Goal: Task Accomplishment & Management: Use online tool/utility

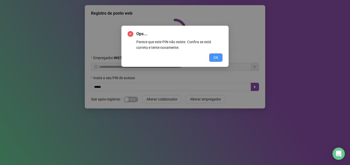
click at [216, 56] on span "OK" at bounding box center [215, 58] width 5 height 6
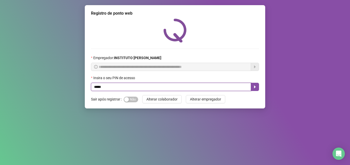
click at [159, 87] on input "*****" at bounding box center [171, 87] width 160 height 8
click at [99, 87] on input "*****" at bounding box center [171, 87] width 160 height 8
type input "*****"
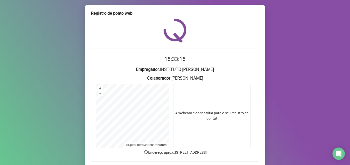
scroll to position [36, 0]
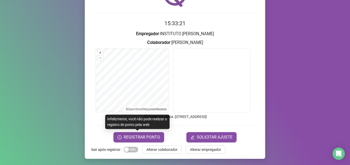
click at [131, 131] on form "15:33:21 Empregador : INSTITUTO [PERSON_NAME] : [PERSON_NAME] + – ⇧ › © OpenStr…" at bounding box center [175, 80] width 168 height 123
click at [134, 137] on span "REGISTRAR PONTO" at bounding box center [142, 138] width 36 height 6
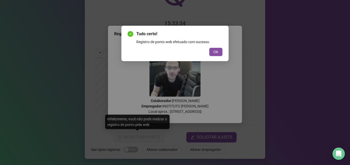
drag, startPoint x: 279, startPoint y: 88, endPoint x: 289, endPoint y: 73, distance: 17.9
click at [280, 88] on div "Tudo certo! Registro de ponto web efetuado com sucesso. OK" at bounding box center [175, 82] width 350 height 165
drag, startPoint x: 287, startPoint y: 78, endPoint x: 256, endPoint y: 56, distance: 38.0
click at [287, 78] on div "Tudo certo! Registro de ponto web efetuado com sucesso. OK" at bounding box center [175, 82] width 350 height 165
click at [212, 53] on button "OK" at bounding box center [215, 52] width 13 height 8
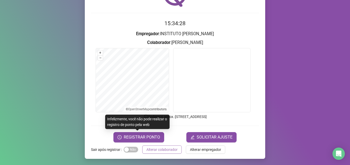
click at [156, 151] on span "Alterar colaborador" at bounding box center [161, 150] width 31 height 6
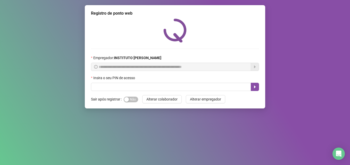
scroll to position [0, 0]
drag, startPoint x: 156, startPoint y: 151, endPoint x: 134, endPoint y: 30, distance: 122.8
click at [134, 30] on div at bounding box center [175, 31] width 168 height 24
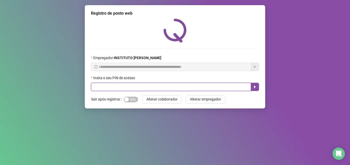
click at [139, 88] on input "text" at bounding box center [171, 87] width 160 height 8
type input "*****"
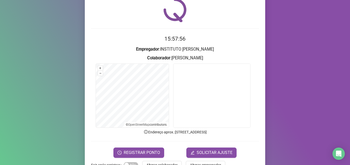
scroll to position [26, 0]
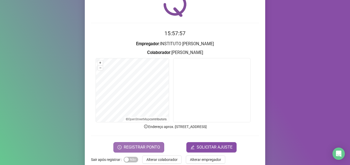
click at [152, 149] on span "REGISTRAR PONTO" at bounding box center [142, 148] width 36 height 6
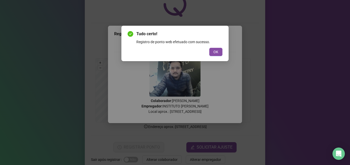
drag, startPoint x: 214, startPoint y: 53, endPoint x: 217, endPoint y: 43, distance: 9.8
click at [215, 46] on div "Tudo certo! Registro de ponto web efetuado com sucesso. OK" at bounding box center [175, 43] width 95 height 25
click at [211, 53] on button "OK" at bounding box center [215, 52] width 13 height 8
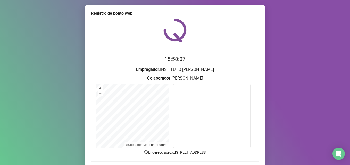
scroll to position [36, 0]
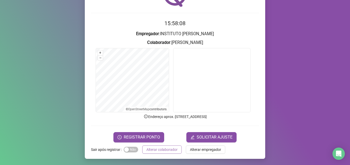
click at [158, 149] on span "Alterar colaborador" at bounding box center [161, 150] width 31 height 6
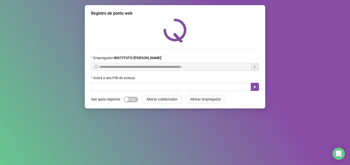
scroll to position [0, 0]
